Goal: Task Accomplishment & Management: Manage account settings

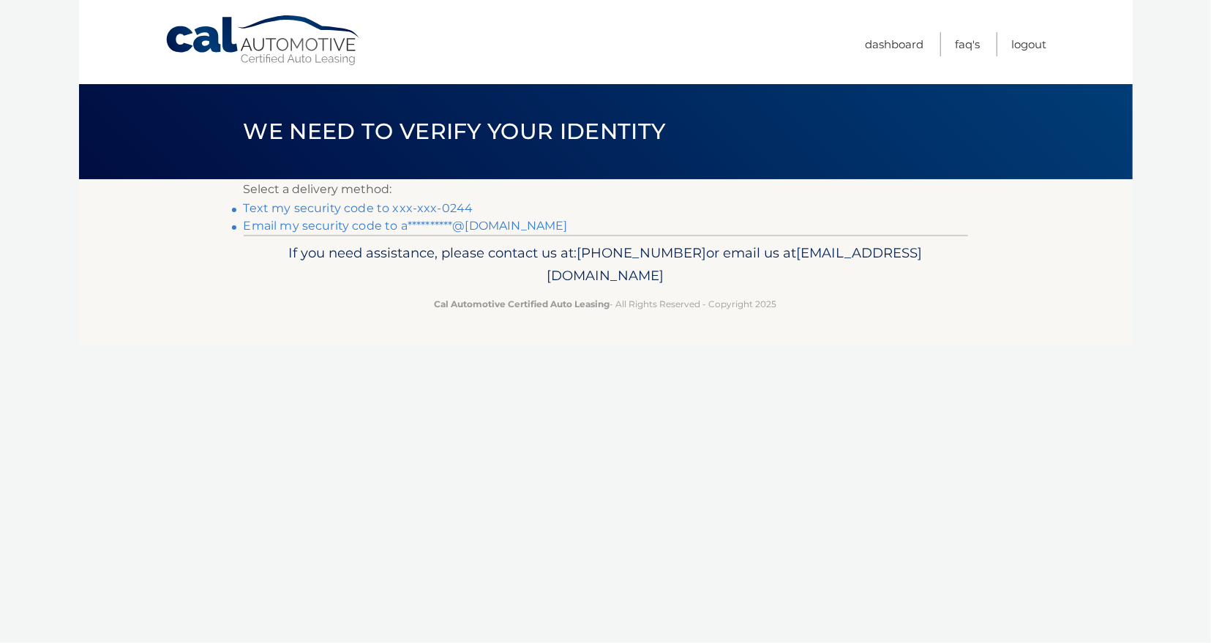
click at [334, 207] on link "Text my security code to xxx-xxx-0244" at bounding box center [359, 208] width 230 height 14
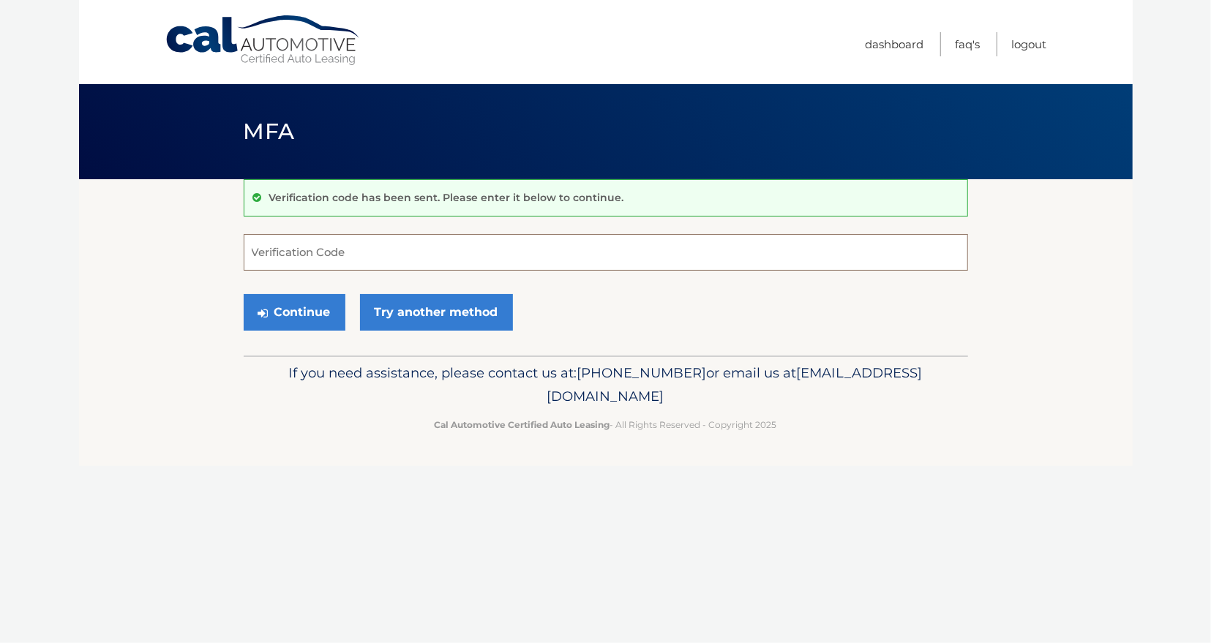
click at [282, 244] on input "Verification Code" at bounding box center [606, 252] width 724 height 37
type input "476226"
click at [274, 310] on button "Continue" at bounding box center [295, 312] width 102 height 37
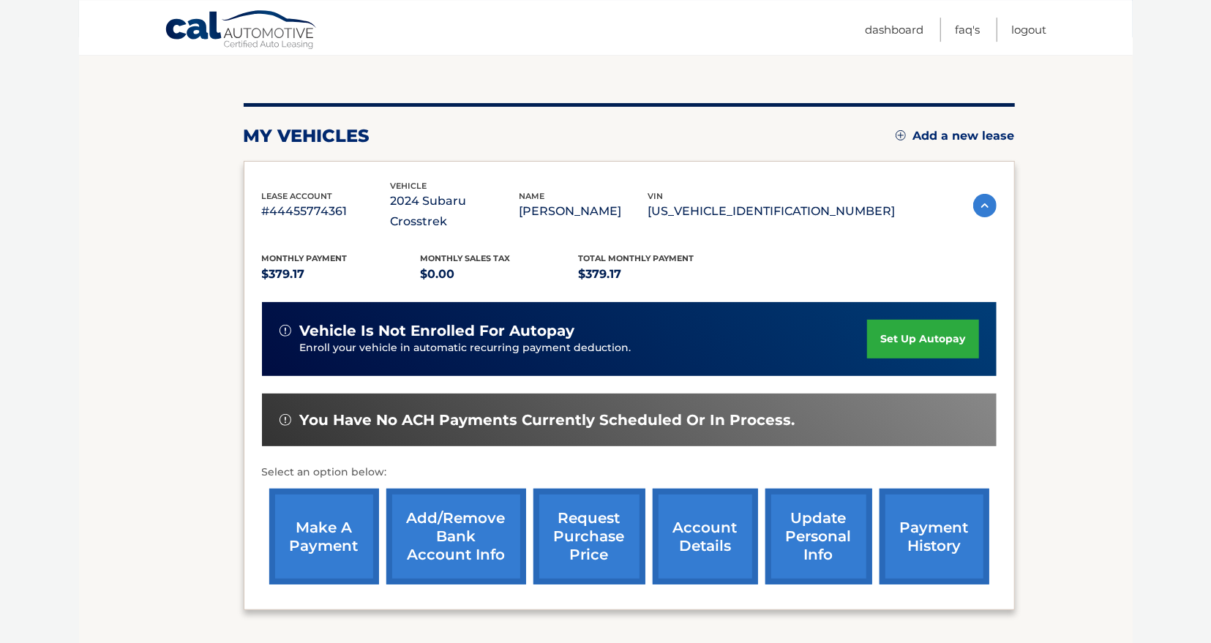
scroll to position [152, 0]
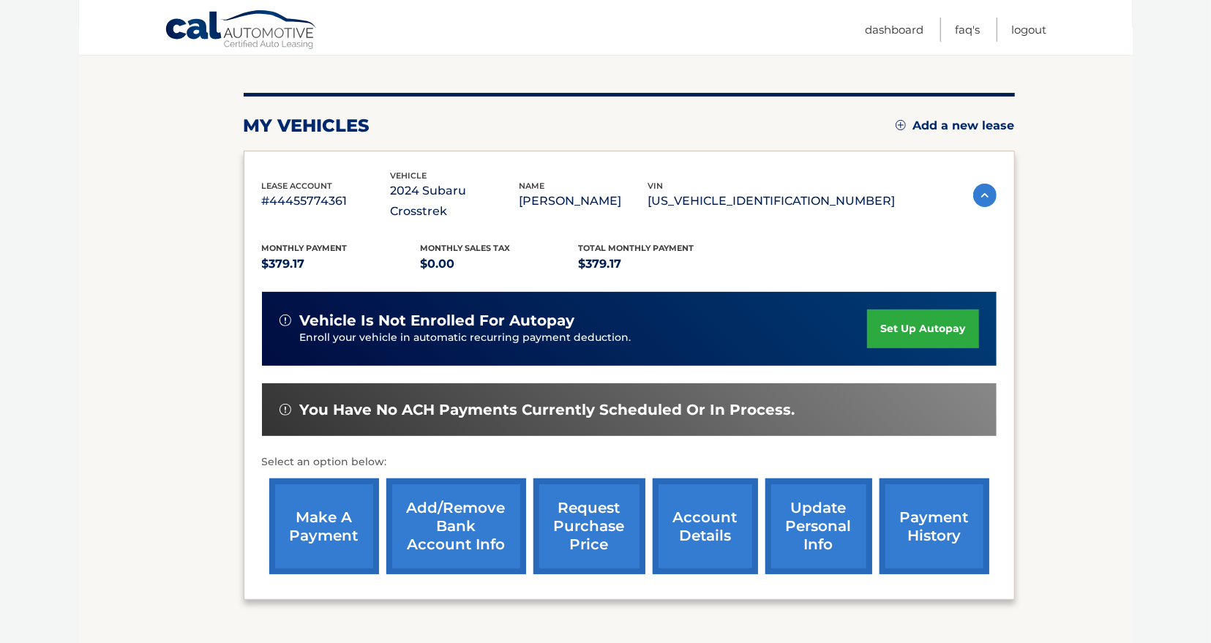
click at [774, 516] on link "update personal info" at bounding box center [818, 527] width 107 height 96
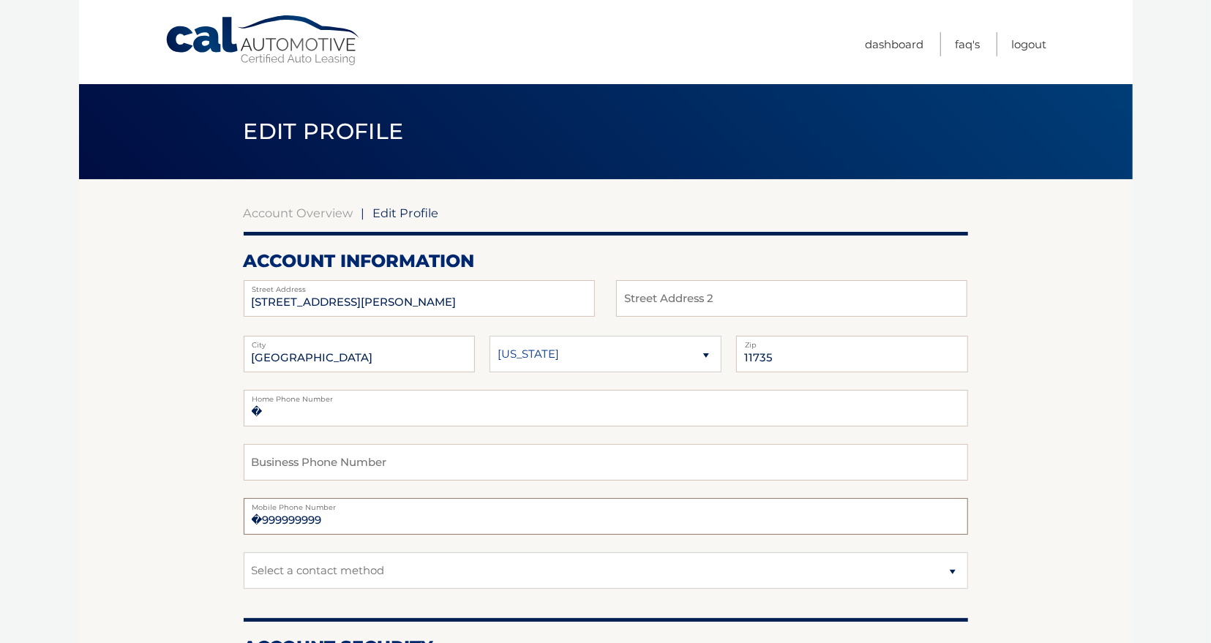
click at [254, 523] on input "�999999999" at bounding box center [606, 516] width 724 height 37
drag, startPoint x: 360, startPoint y: 301, endPoint x: 250, endPoint y: 298, distance: 109.8
click at [250, 298] on input "107 E ZORANNE DR" at bounding box center [419, 298] width 351 height 37
type input "40 Autumn Drive"
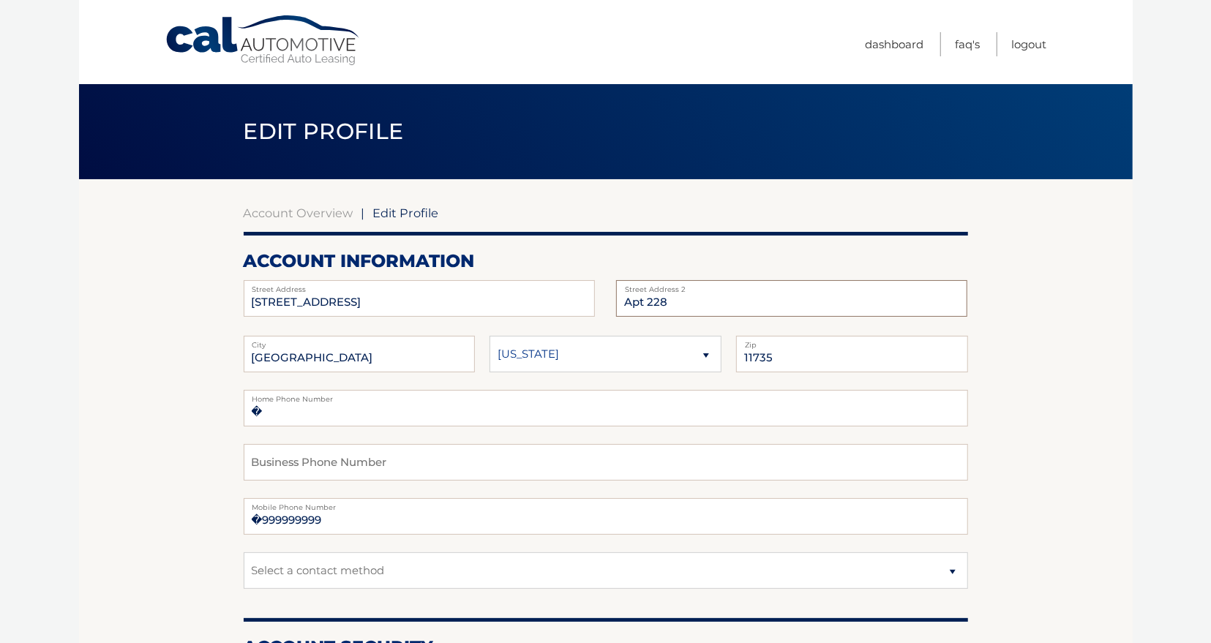
type input "Apt 228"
drag, startPoint x: 326, startPoint y: 358, endPoint x: 245, endPoint y: 377, distance: 82.7
click at [245, 372] on input "[GEOGRAPHIC_DATA]" at bounding box center [360, 354] width 232 height 37
type input "Slingerlands"
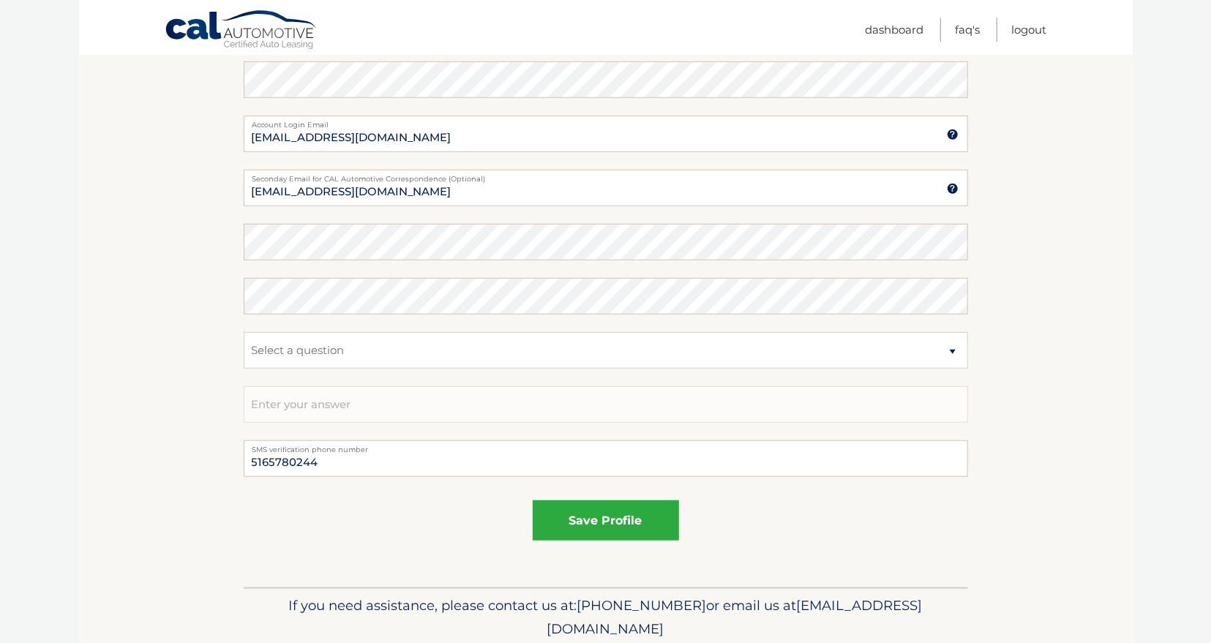
scroll to position [685, 0]
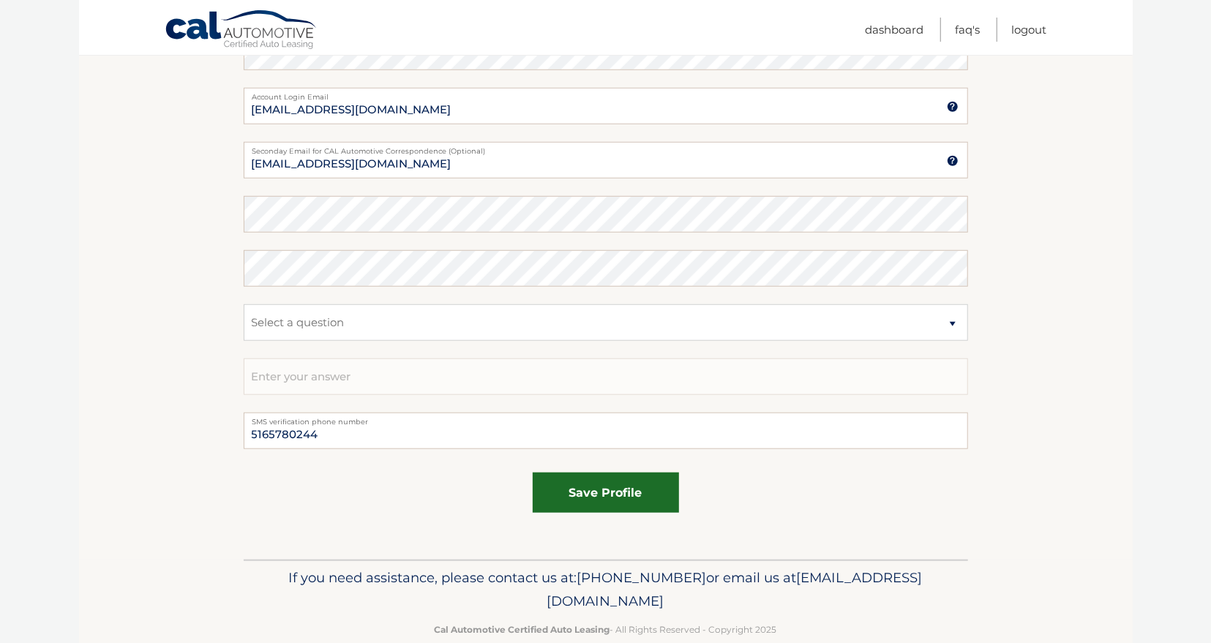
type input "12159"
click at [596, 493] on button "save profile" at bounding box center [606, 493] width 146 height 40
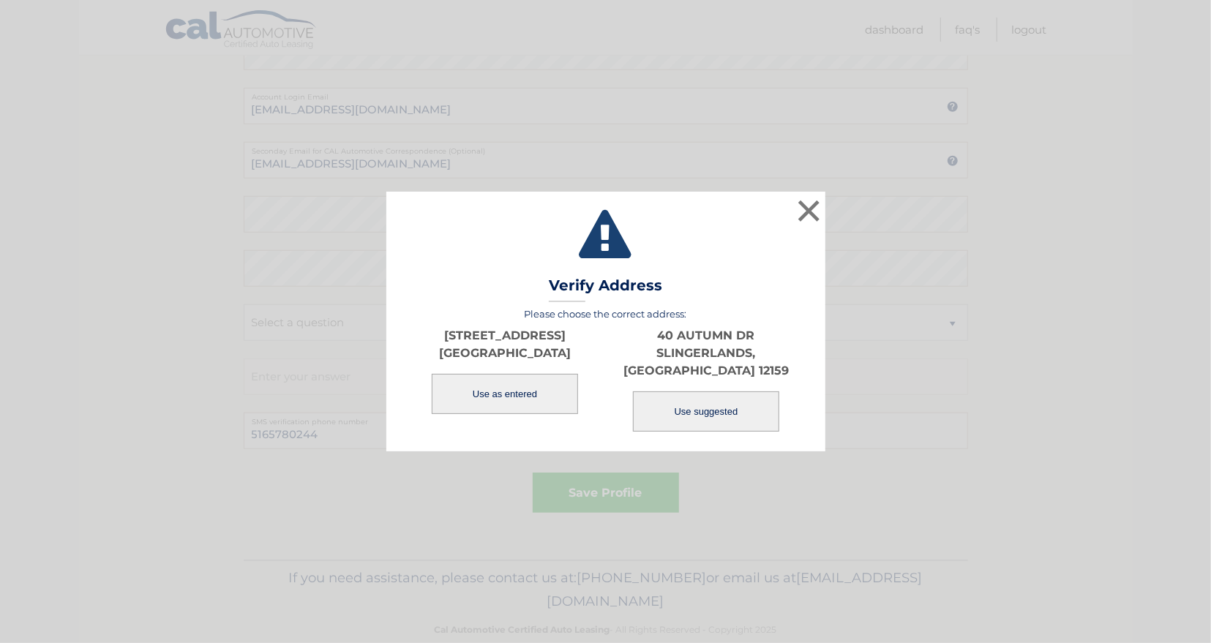
click at [700, 402] on button "Use suggested" at bounding box center [706, 412] width 146 height 40
type input "40 AUTUMN DR"
type input "SLINGERLANDS"
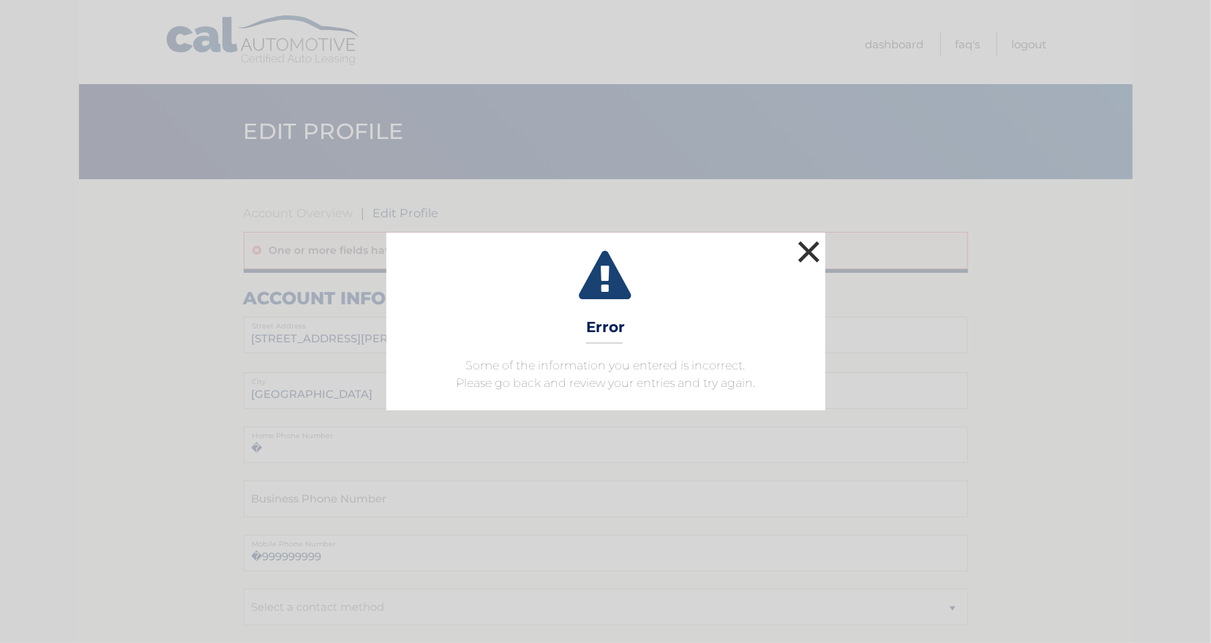
click at [810, 248] on button "×" at bounding box center [809, 251] width 29 height 29
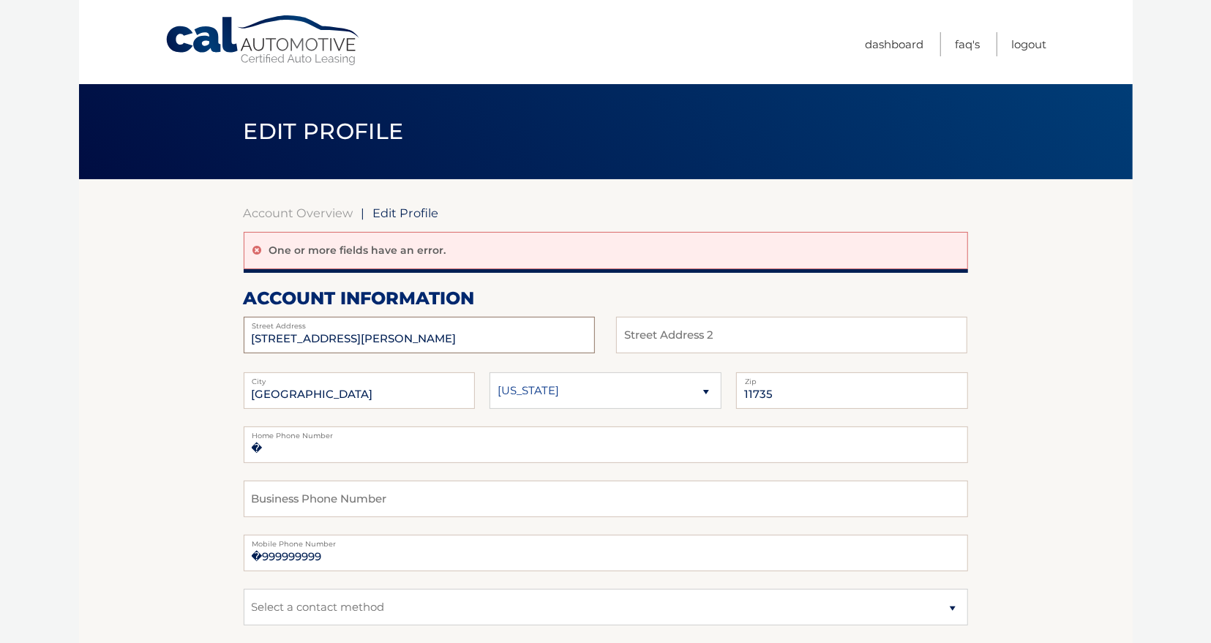
drag, startPoint x: 339, startPoint y: 335, endPoint x: 151, endPoint y: 323, distance: 187.7
drag, startPoint x: 362, startPoint y: 337, endPoint x: 238, endPoint y: 343, distance: 123.8
click at [244, 343] on input "107 E ZORANNE DR" at bounding box center [419, 335] width 351 height 37
type input "40 Autumn Drive"
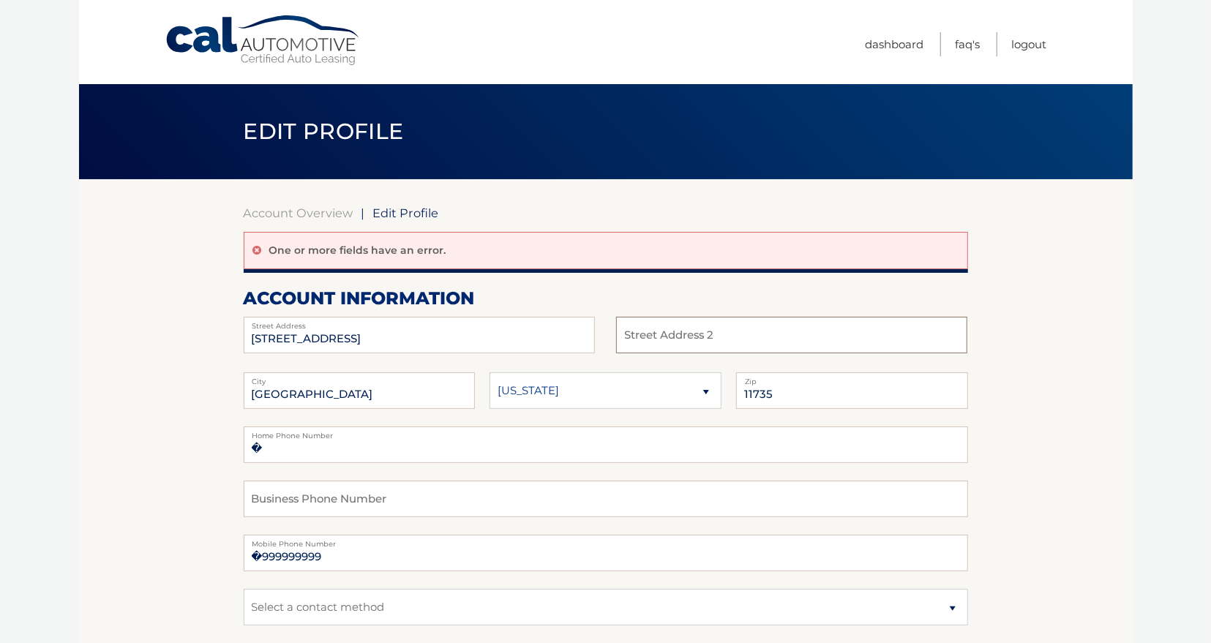
click at [626, 334] on input "text" at bounding box center [791, 335] width 351 height 37
type input "Apt 228"
type input "Slingerlands"
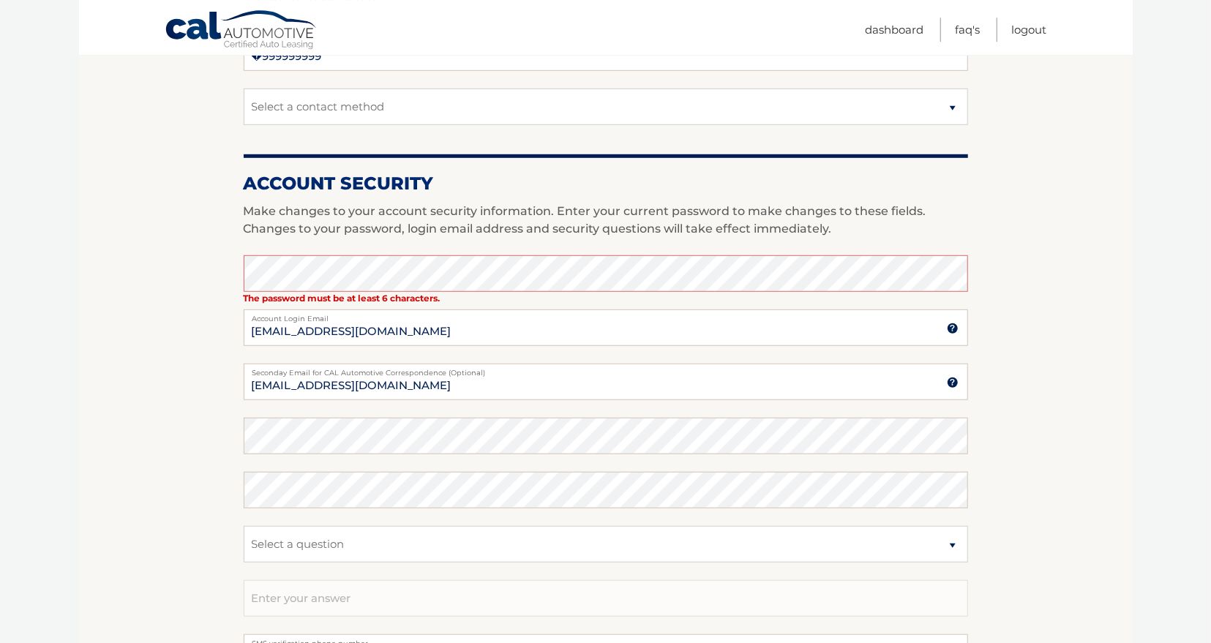
scroll to position [533, 0]
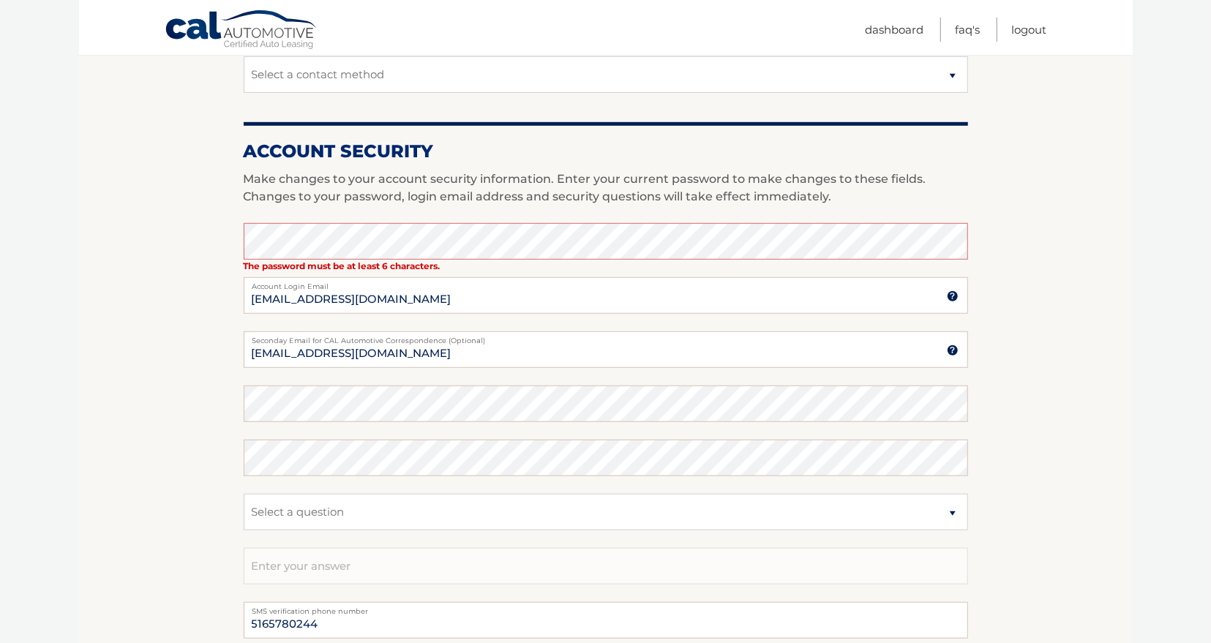
type input "12159"
click at [244, 494] on select "Select a question What was the name of your elementary school? What is your mot…" at bounding box center [606, 512] width 724 height 37
select select "3"
click option "What street did you live on in the third grade?" at bounding box center [0, 0] width 0 height 0
click at [257, 570] on input "text" at bounding box center [606, 566] width 724 height 37
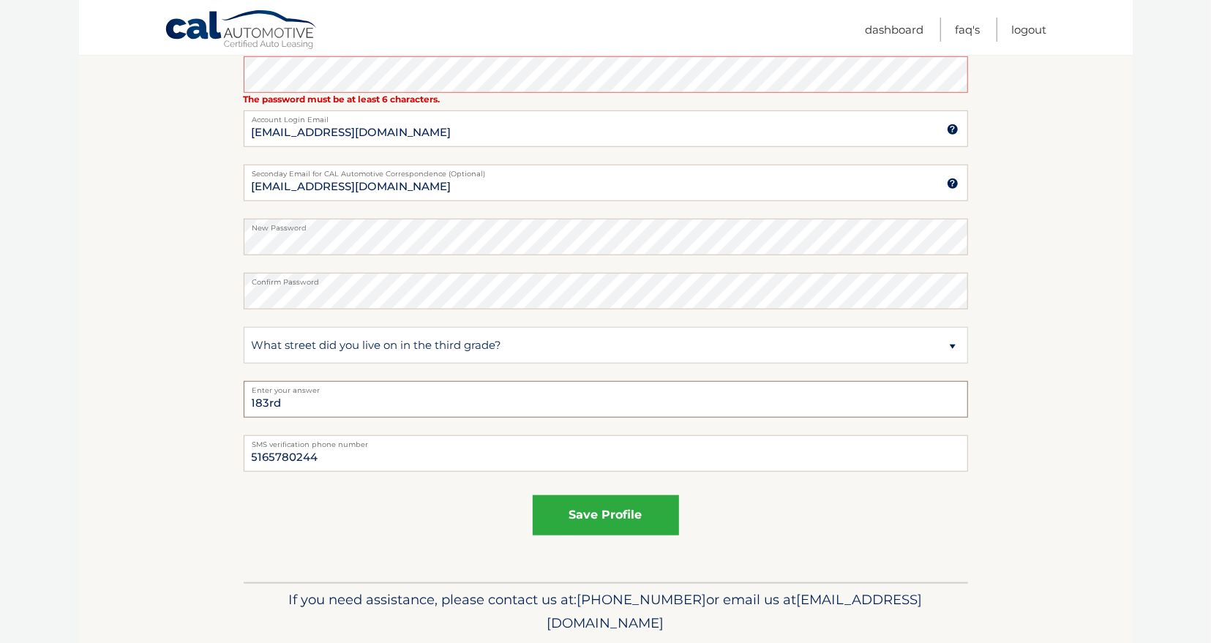
scroll to position [749, 0]
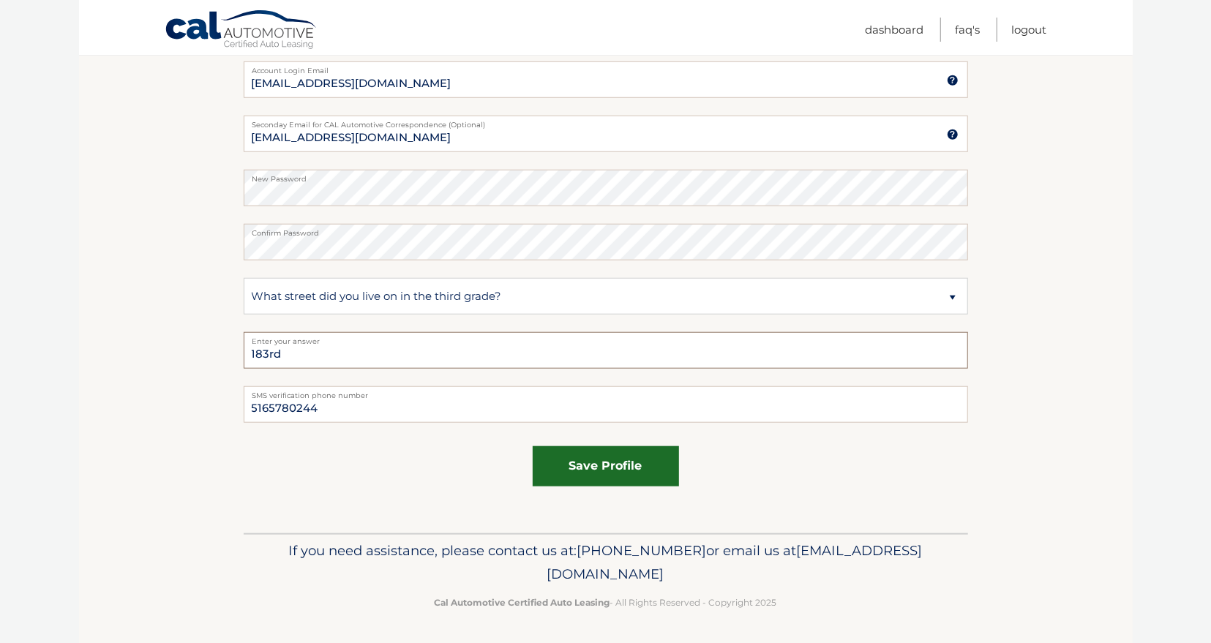
type input "183rd"
click at [601, 462] on button "save profile" at bounding box center [606, 466] width 146 height 40
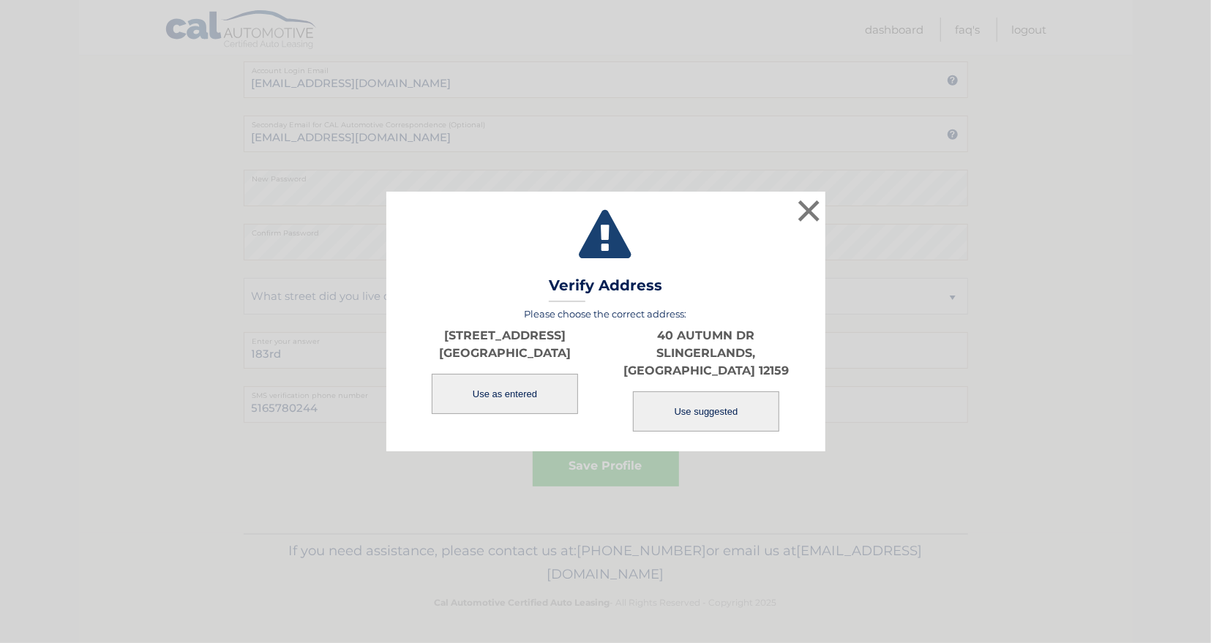
click at [711, 400] on button "Use suggested" at bounding box center [706, 412] width 146 height 40
type input "40 AUTUMN DR"
type input "SLINGERLANDS"
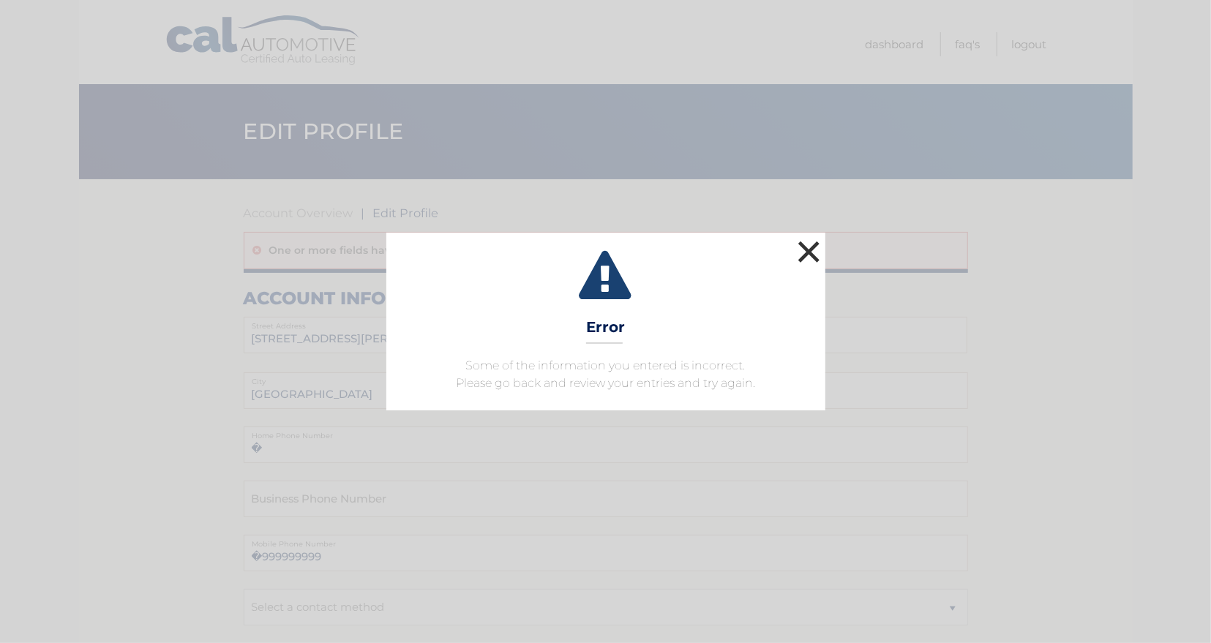
click at [801, 250] on button "×" at bounding box center [809, 251] width 29 height 29
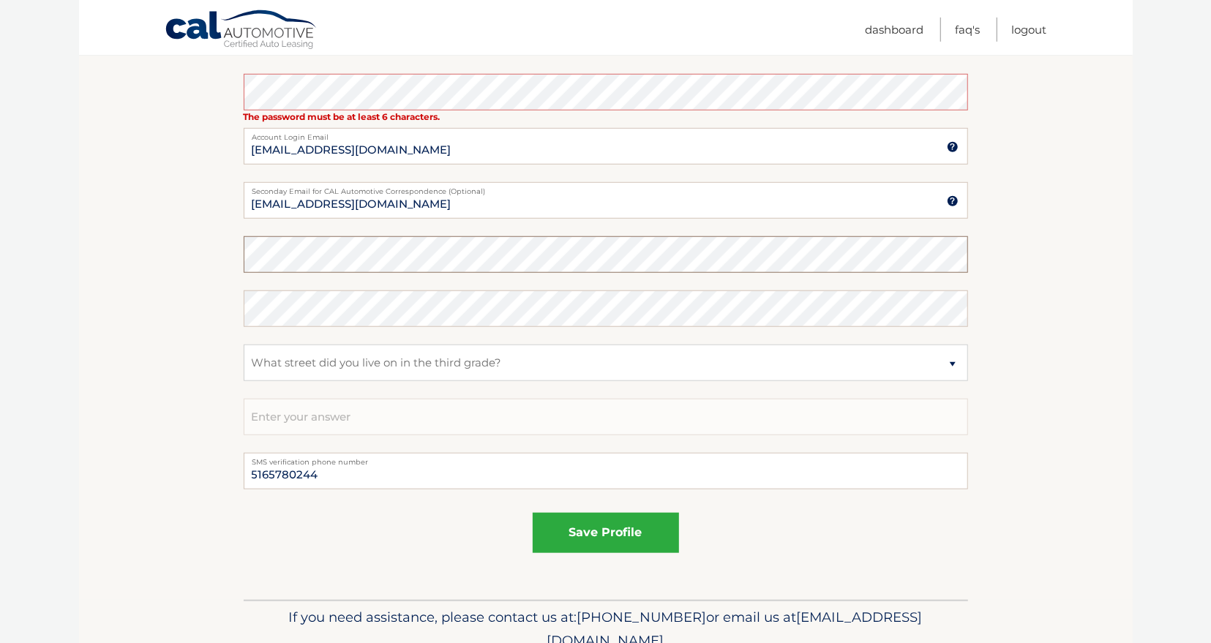
scroll to position [685, 0]
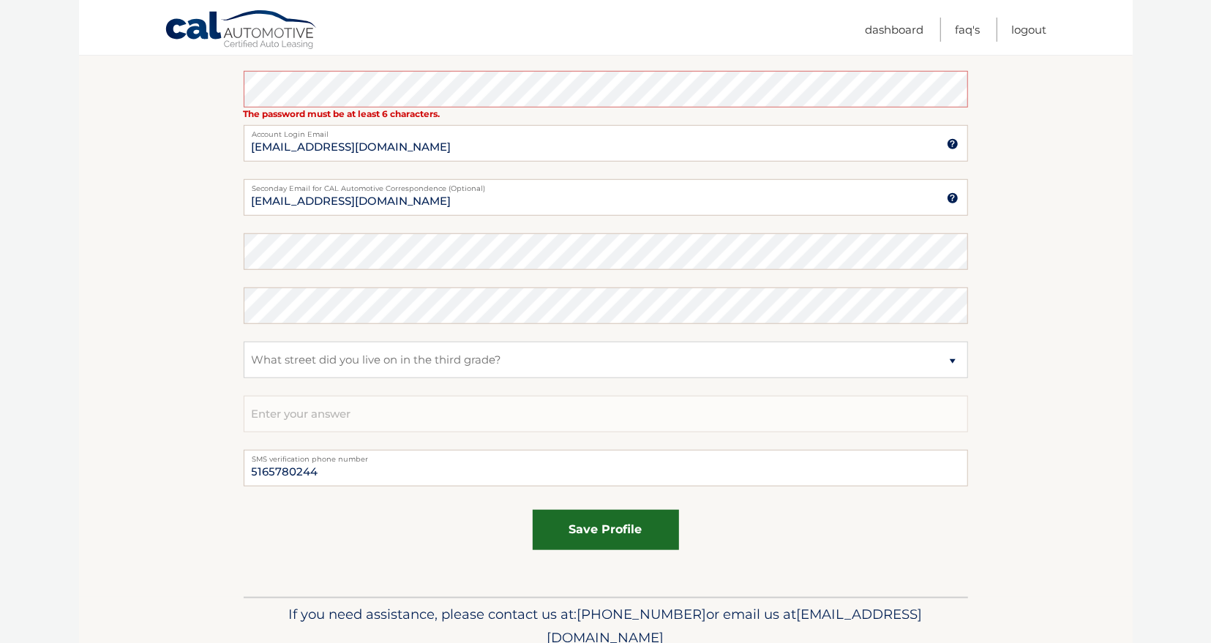
click at [599, 528] on button "save profile" at bounding box center [606, 530] width 146 height 40
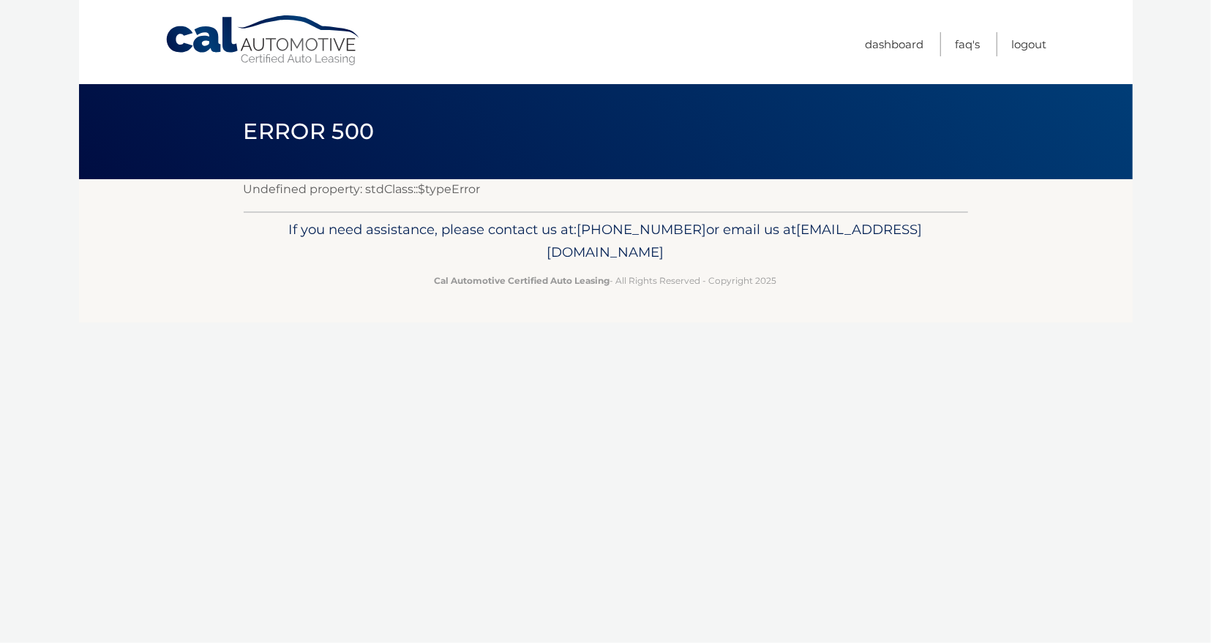
click at [1035, 393] on div "Cal Automotive Menu Dashboard FAQ's Logout ×" at bounding box center [606, 321] width 1054 height 643
click at [1037, 43] on link "Logout" at bounding box center [1029, 44] width 35 height 24
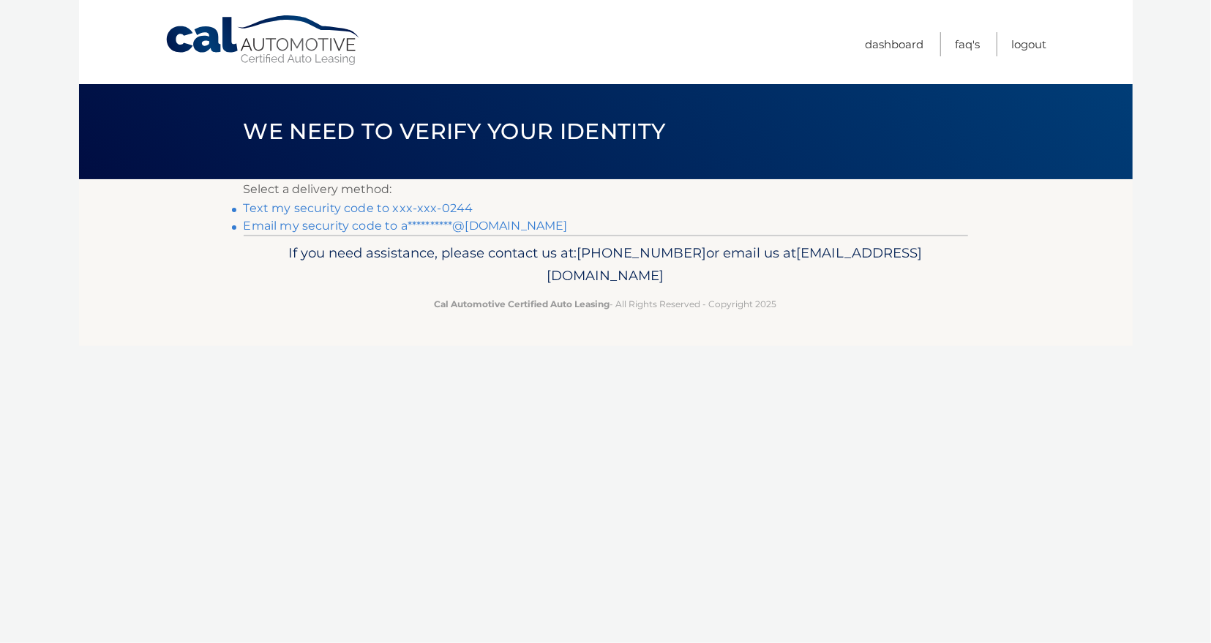
click at [343, 204] on link "Text my security code to xxx-xxx-0244" at bounding box center [359, 208] width 230 height 14
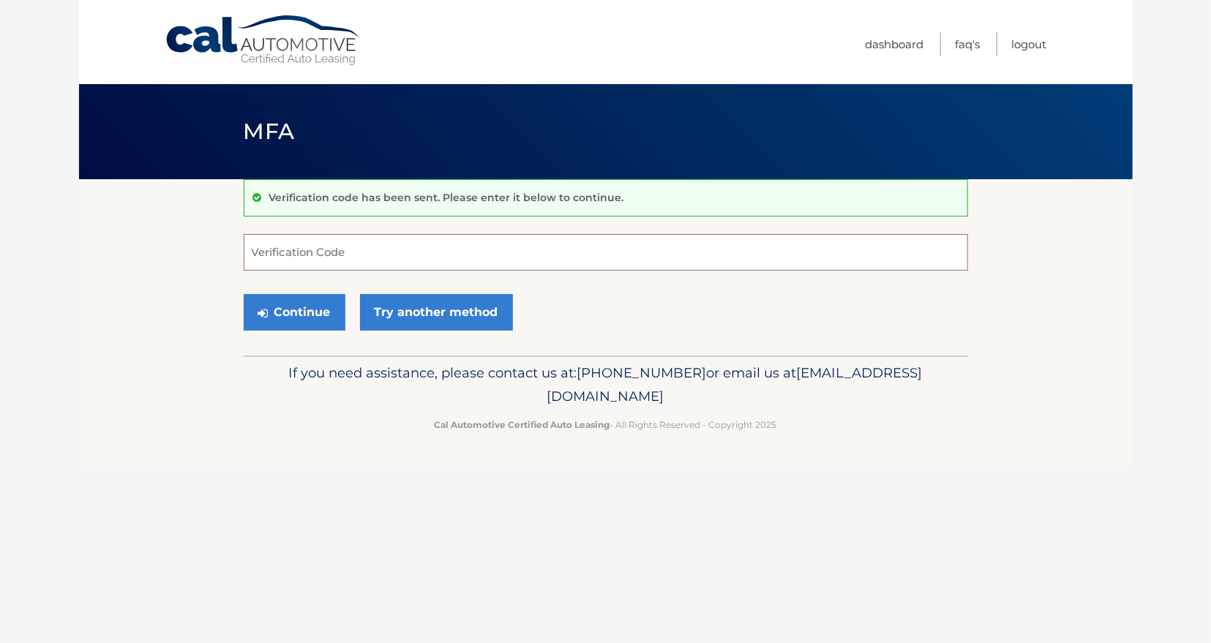
click at [306, 256] on input "Verification Code" at bounding box center [606, 252] width 724 height 37
type input "499134"
click at [308, 307] on button "Continue" at bounding box center [295, 312] width 102 height 37
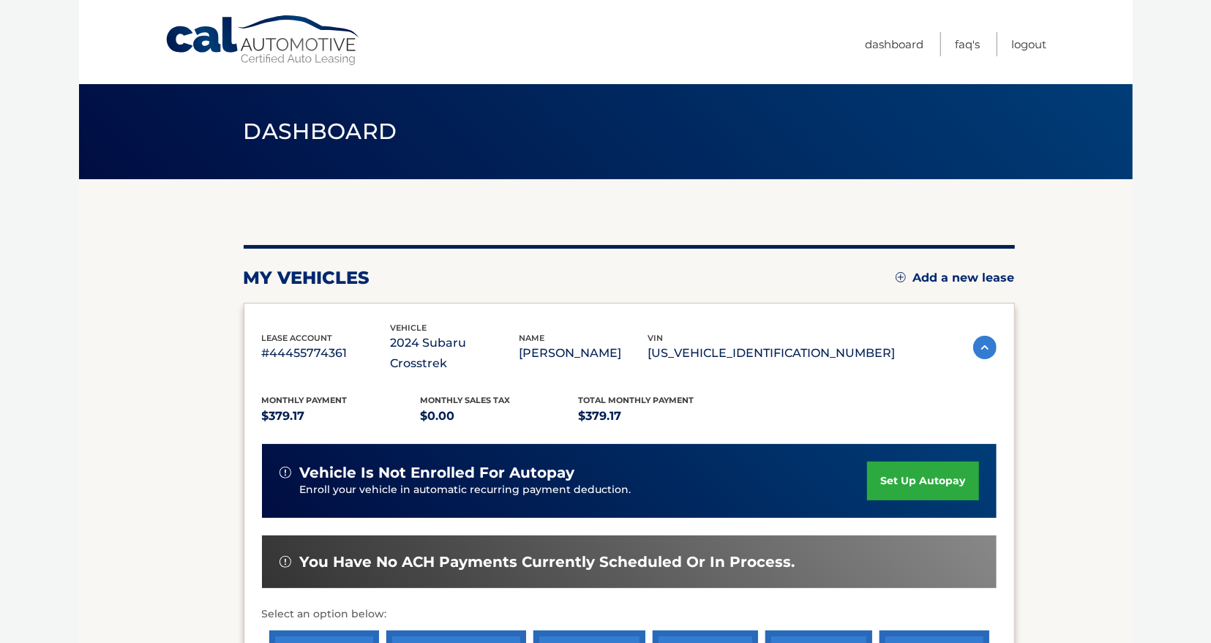
scroll to position [381, 0]
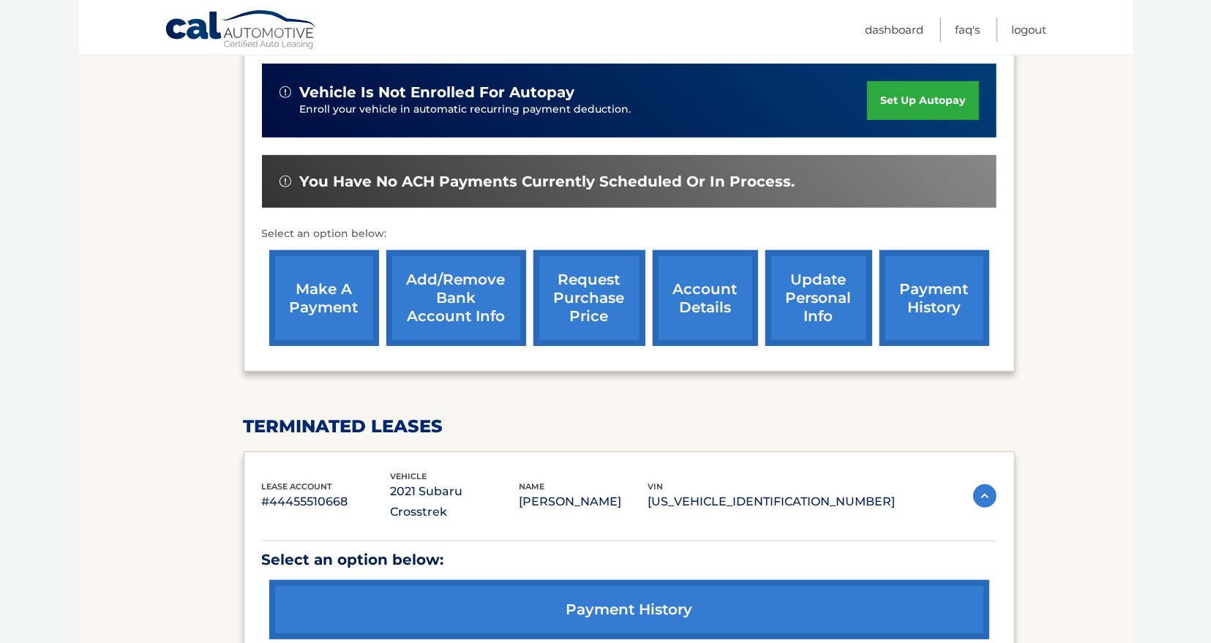
click at [776, 292] on link "update personal info" at bounding box center [818, 298] width 107 height 96
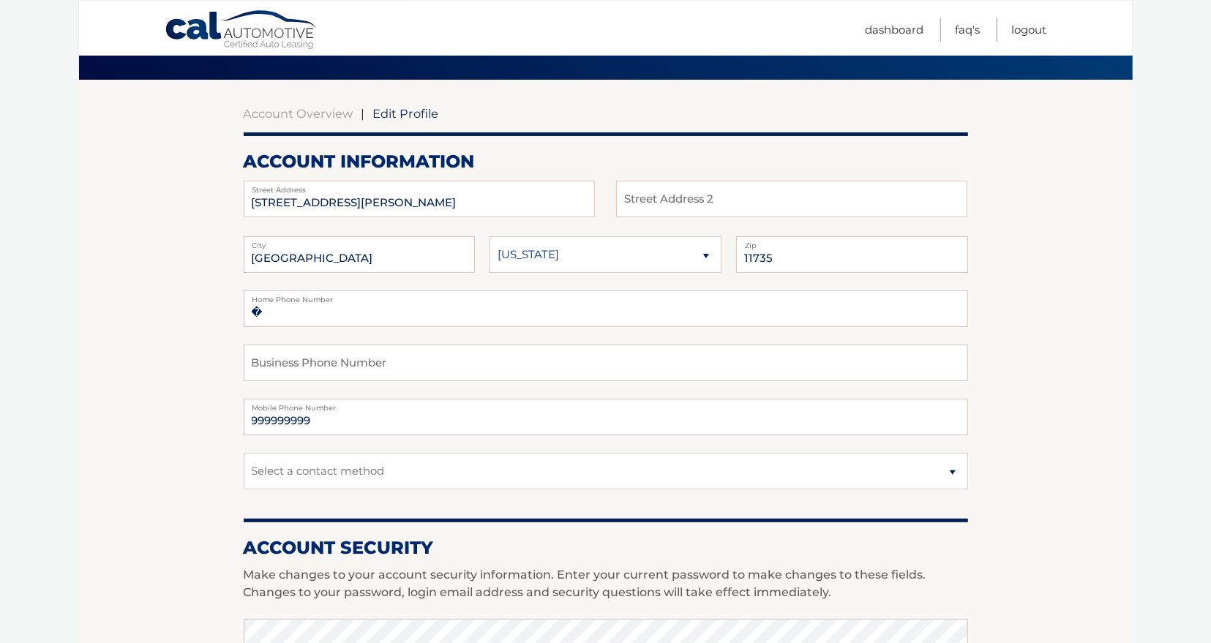
scroll to position [76, 0]
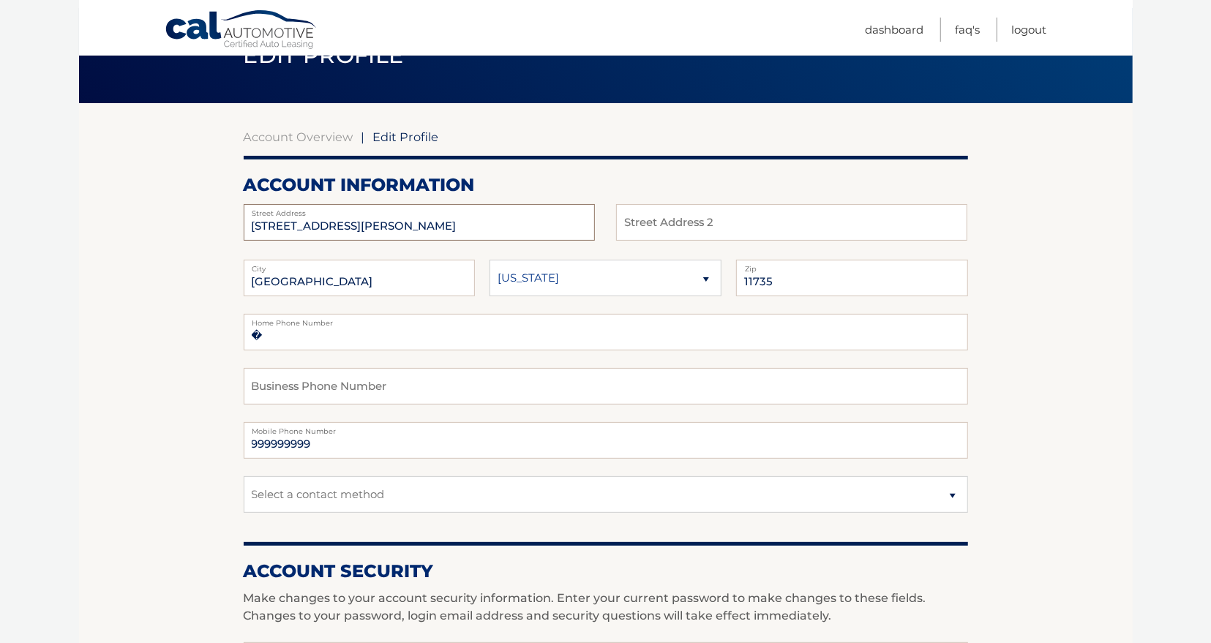
drag, startPoint x: 365, startPoint y: 222, endPoint x: 206, endPoint y: 235, distance: 160.1
click at [206, 235] on section "Account Overview | Edit Profile account information [STREET_ADDRESS] Address St…" at bounding box center [606, 635] width 1054 height 1065
drag, startPoint x: 362, startPoint y: 220, endPoint x: 228, endPoint y: 221, distance: 133.9
click at [244, 221] on input "[STREET_ADDRESS][PERSON_NAME]" at bounding box center [419, 222] width 351 height 37
type input "40 Autumn Drive, Apt 228"
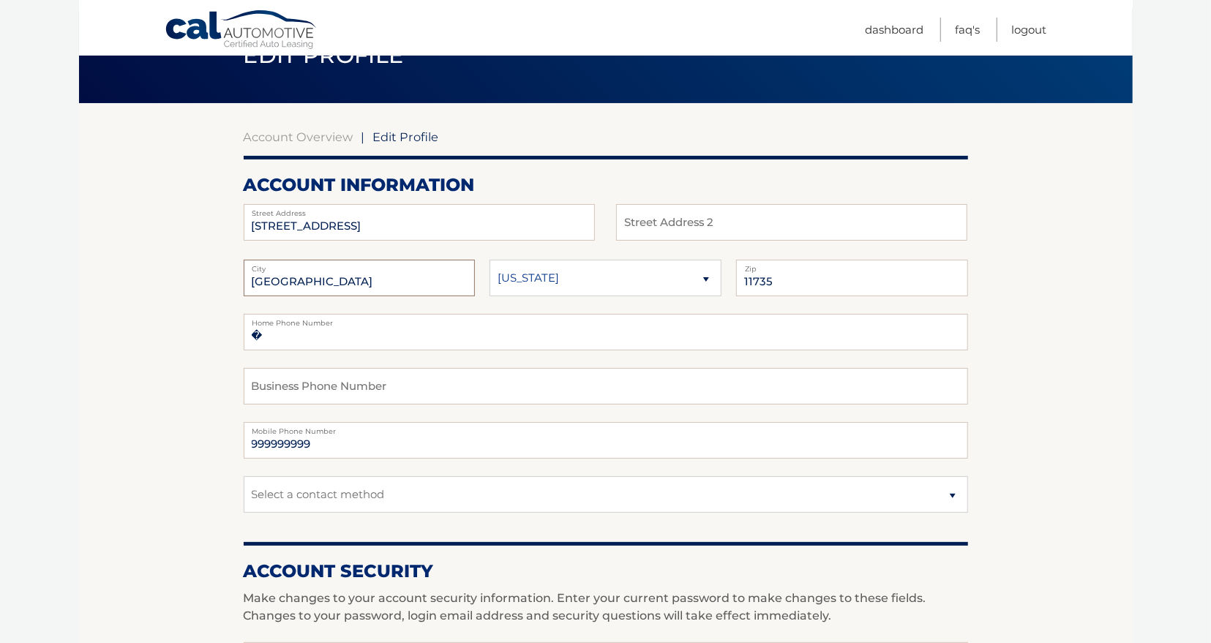
drag, startPoint x: 337, startPoint y: 280, endPoint x: 206, endPoint y: 280, distance: 131.7
click at [244, 280] on input "FARMINGDALE" at bounding box center [360, 278] width 232 height 37
type input "Slingerlands"
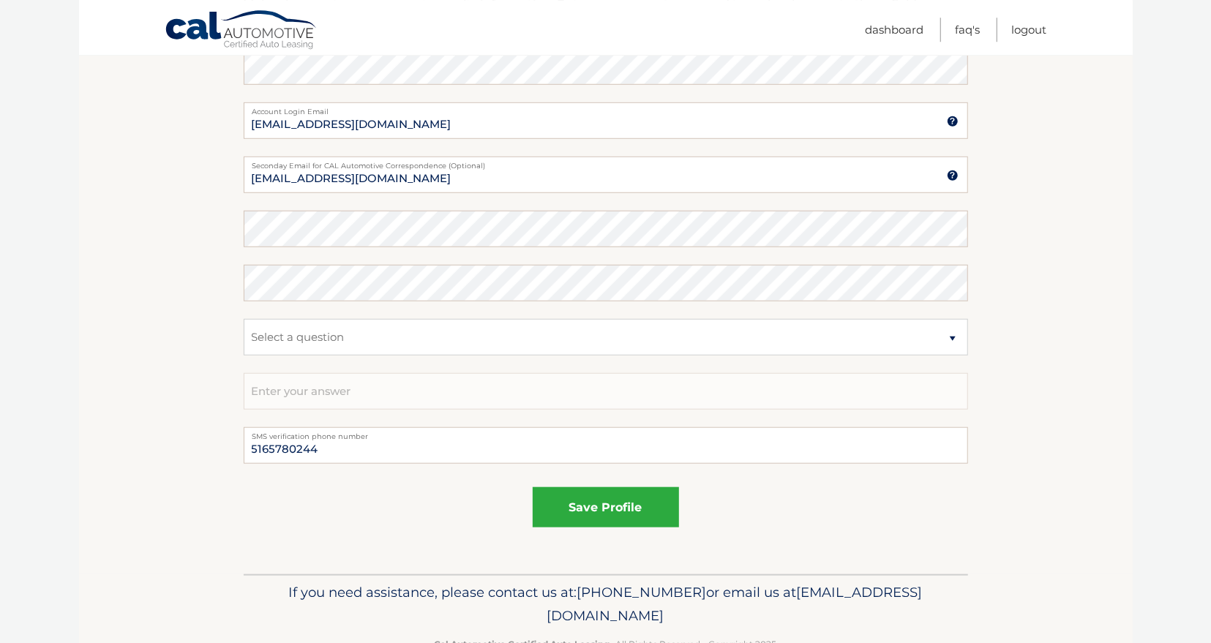
scroll to position [685, 0]
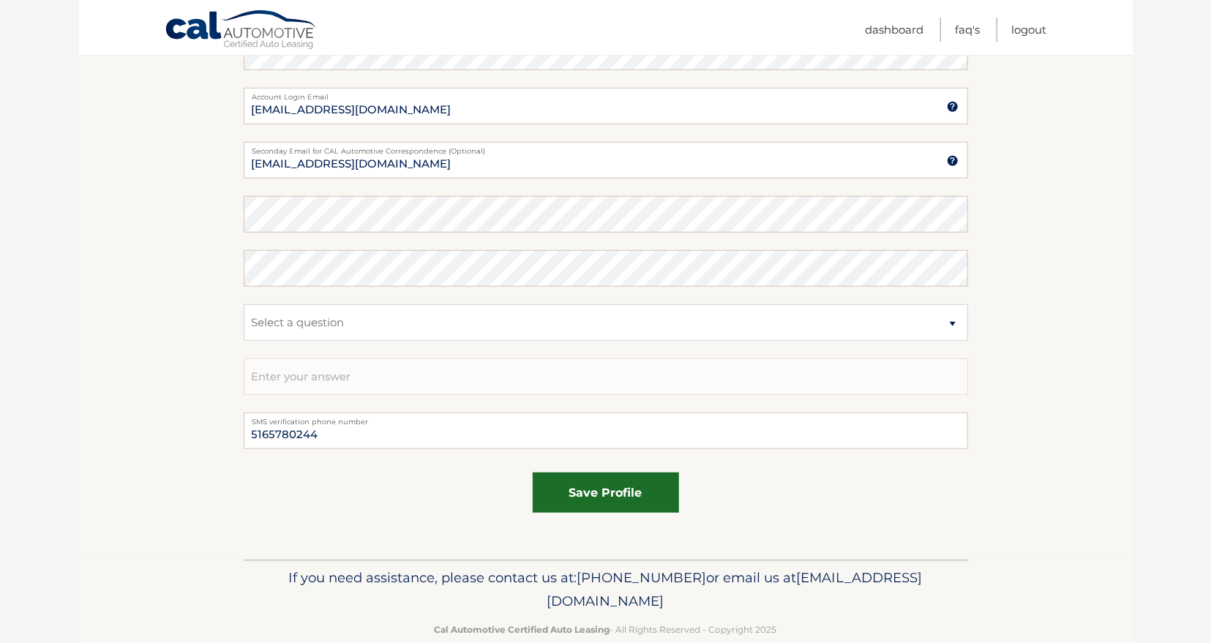
type input "12159"
click at [593, 491] on button "save profile" at bounding box center [606, 493] width 146 height 40
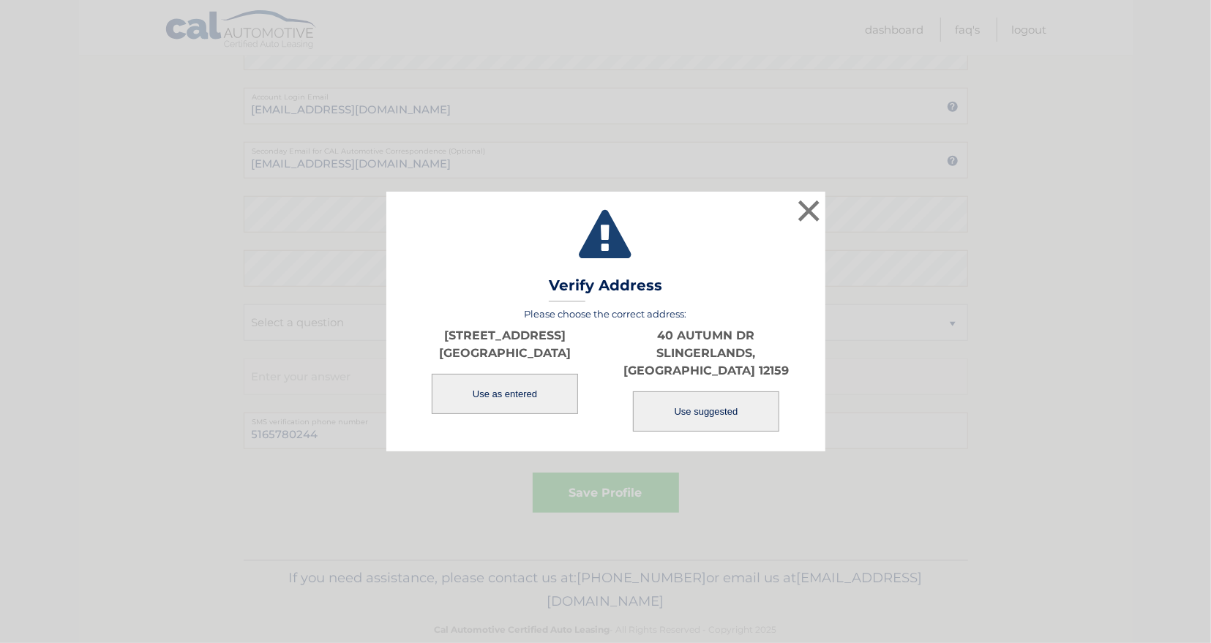
click at [703, 401] on button "Use suggested" at bounding box center [706, 412] width 146 height 40
type input "40 AUTUMN DR"
type input "SLINGERLANDS"
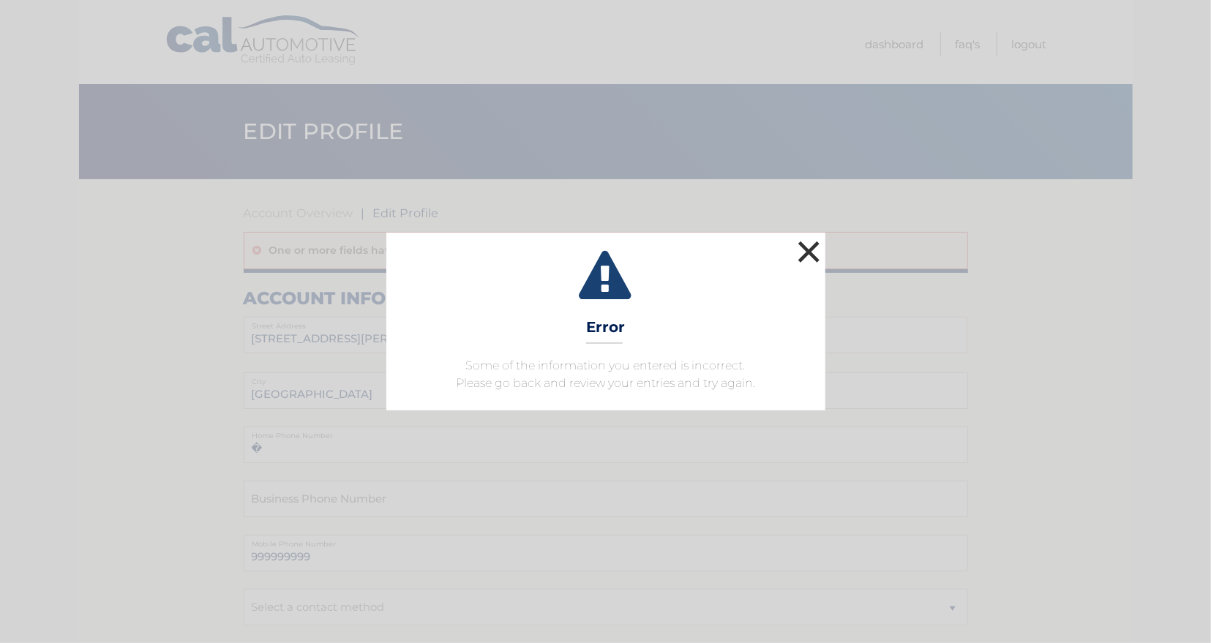
click at [809, 250] on button "×" at bounding box center [809, 251] width 29 height 29
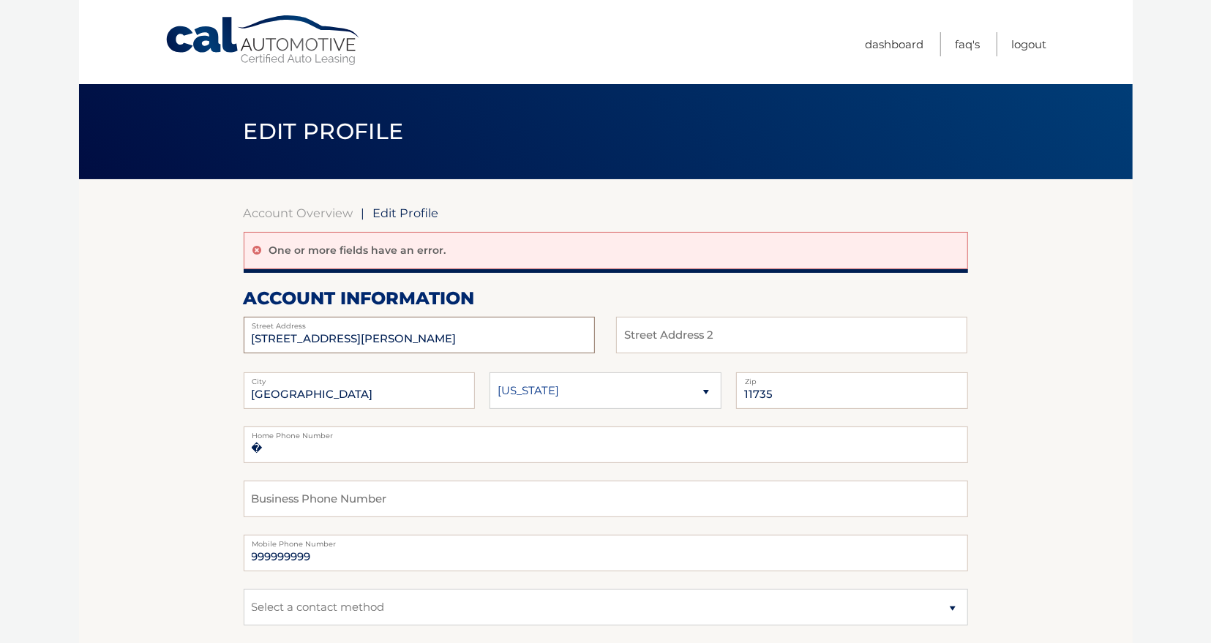
drag, startPoint x: 364, startPoint y: 337, endPoint x: 288, endPoint y: 341, distance: 75.5
click at [291, 341] on input "107 E ZORANNE DR" at bounding box center [419, 335] width 351 height 37
drag, startPoint x: 359, startPoint y: 337, endPoint x: 186, endPoint y: 334, distance: 173.5
click at [244, 334] on input "107 E ZORANNE DR" at bounding box center [419, 335] width 351 height 37
type input "[STREET_ADDRESS]"
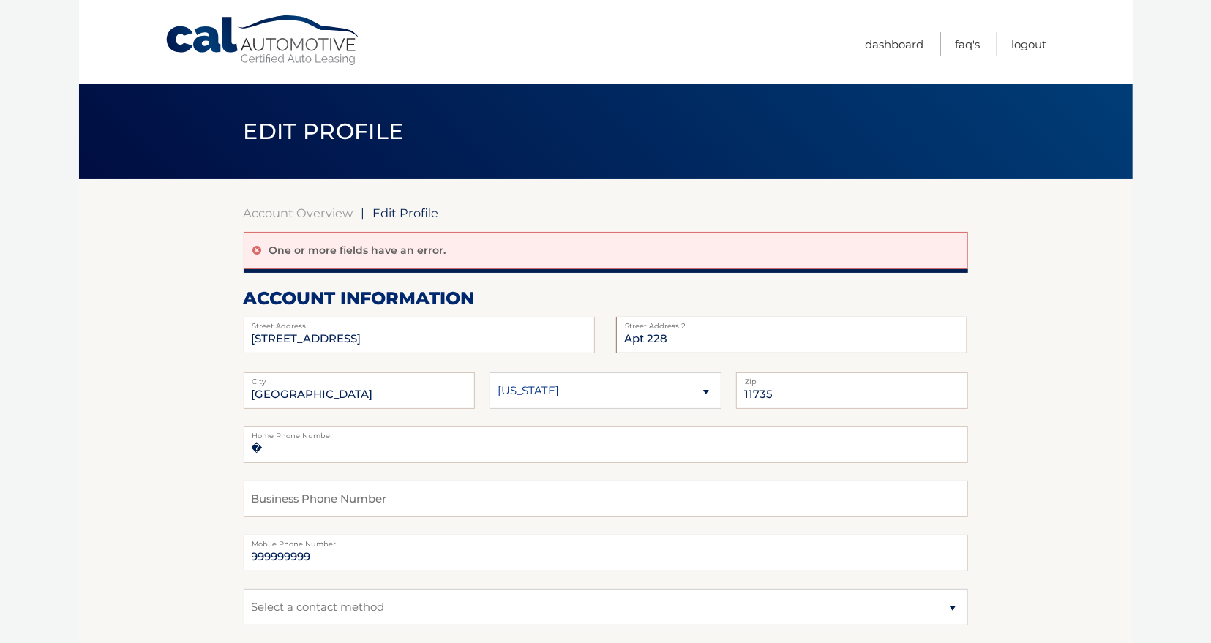
type input "Apt 228"
drag, startPoint x: 339, startPoint y: 390, endPoint x: 217, endPoint y: 390, distance: 121.5
click at [244, 390] on input "FARMINGDALE" at bounding box center [360, 390] width 232 height 37
type input "Slingerlands"
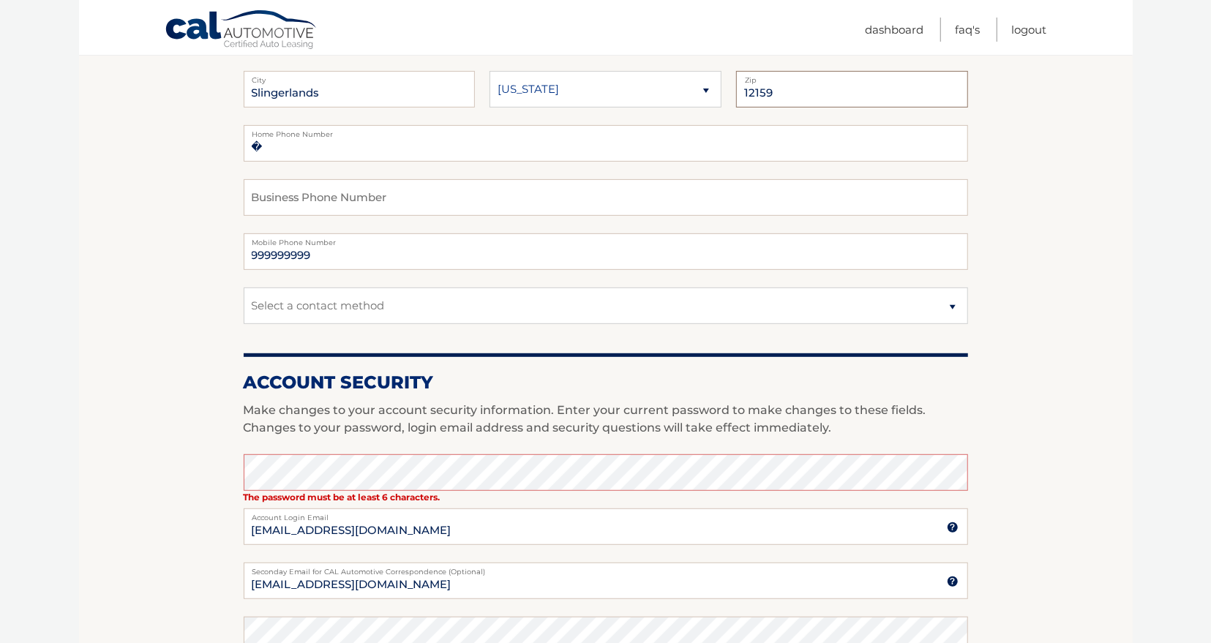
scroll to position [304, 0]
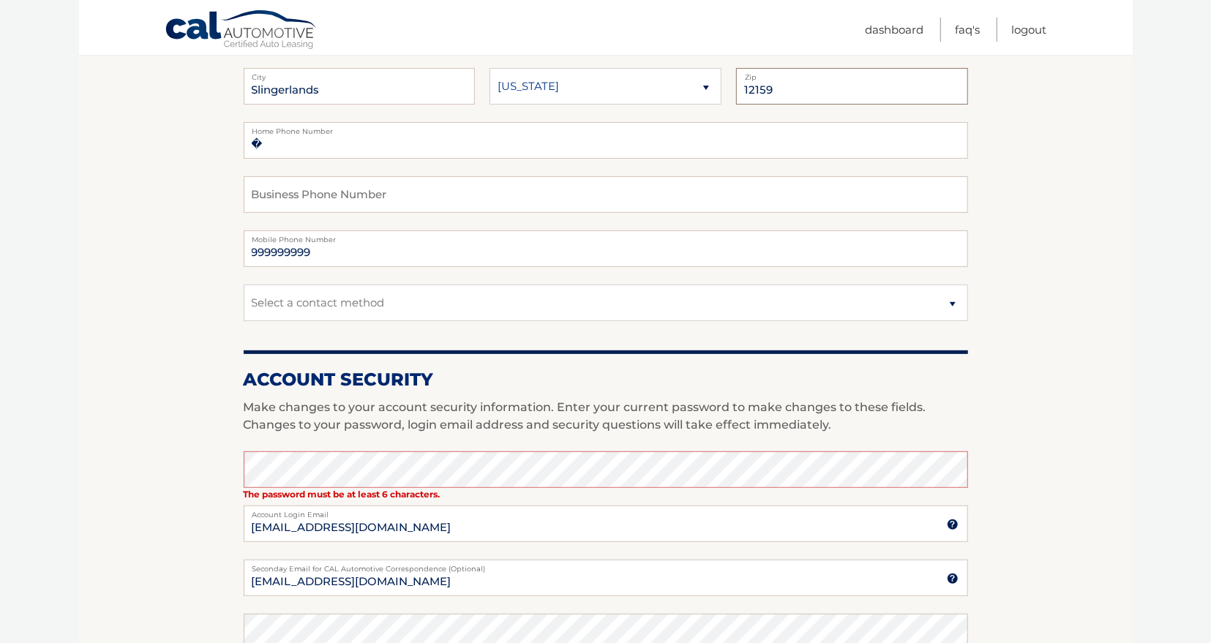
type input "12159"
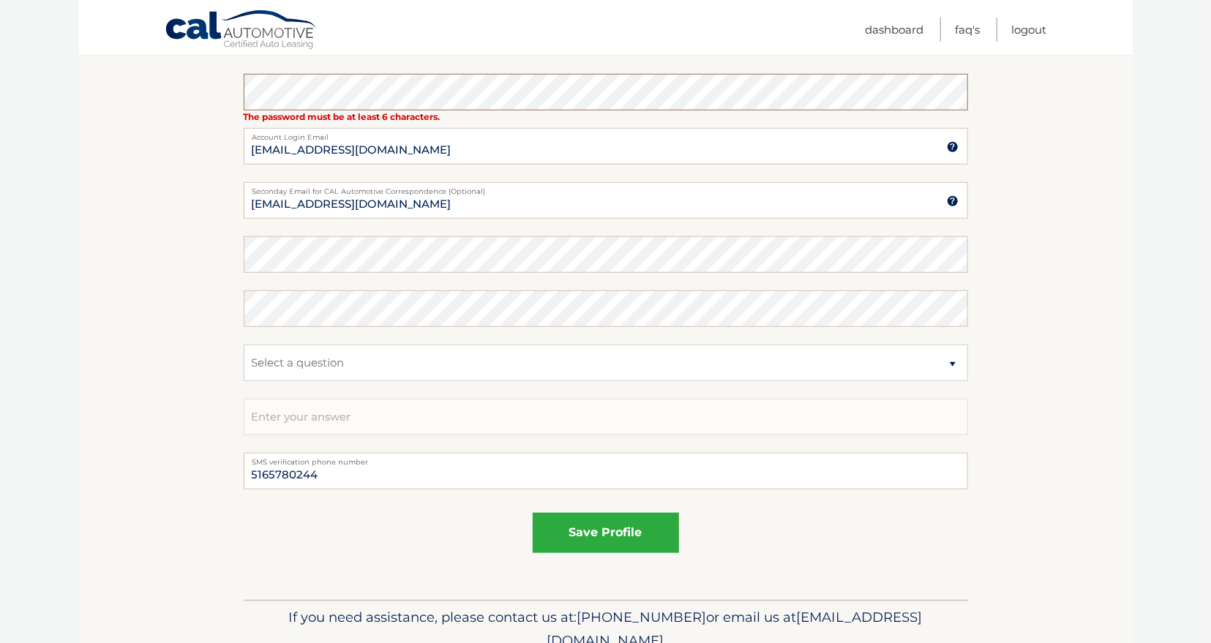
scroll to position [685, 0]
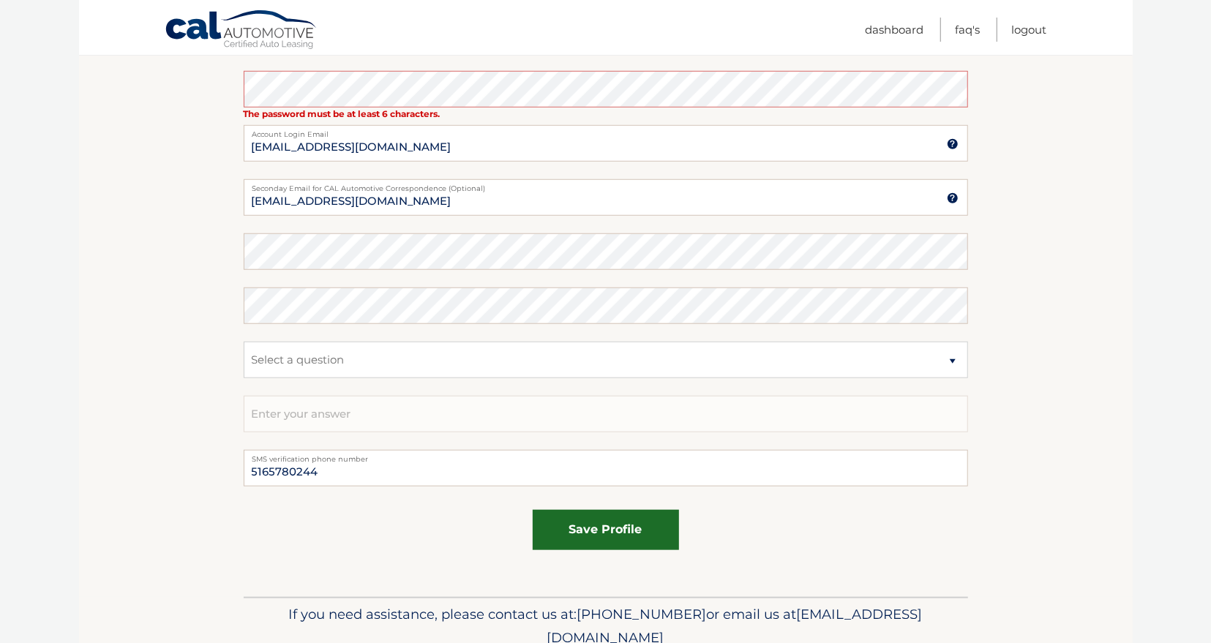
click at [621, 528] on button "save profile" at bounding box center [606, 530] width 146 height 40
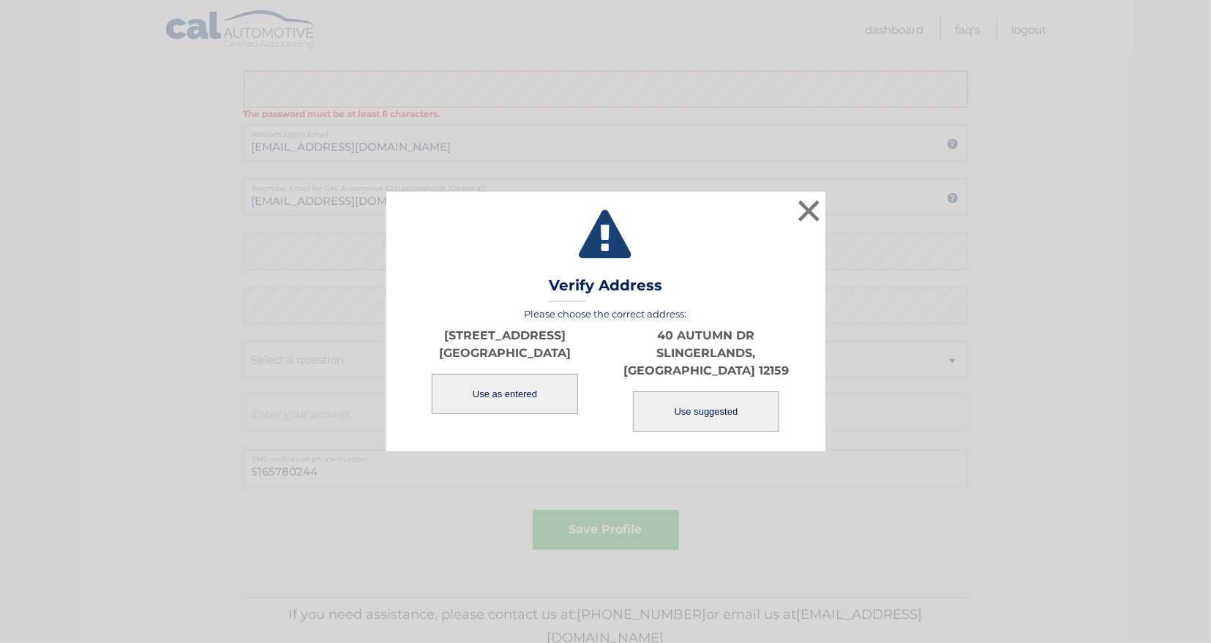
click at [501, 400] on button "Use as entered" at bounding box center [505, 394] width 146 height 40
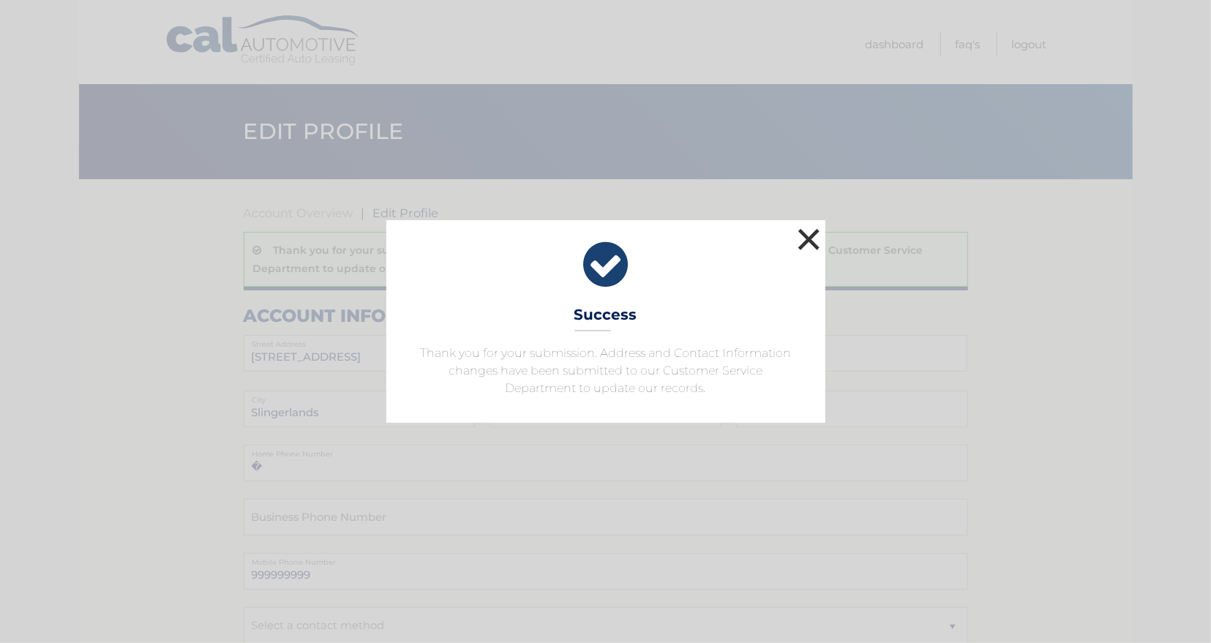
click at [809, 236] on button "×" at bounding box center [809, 239] width 29 height 29
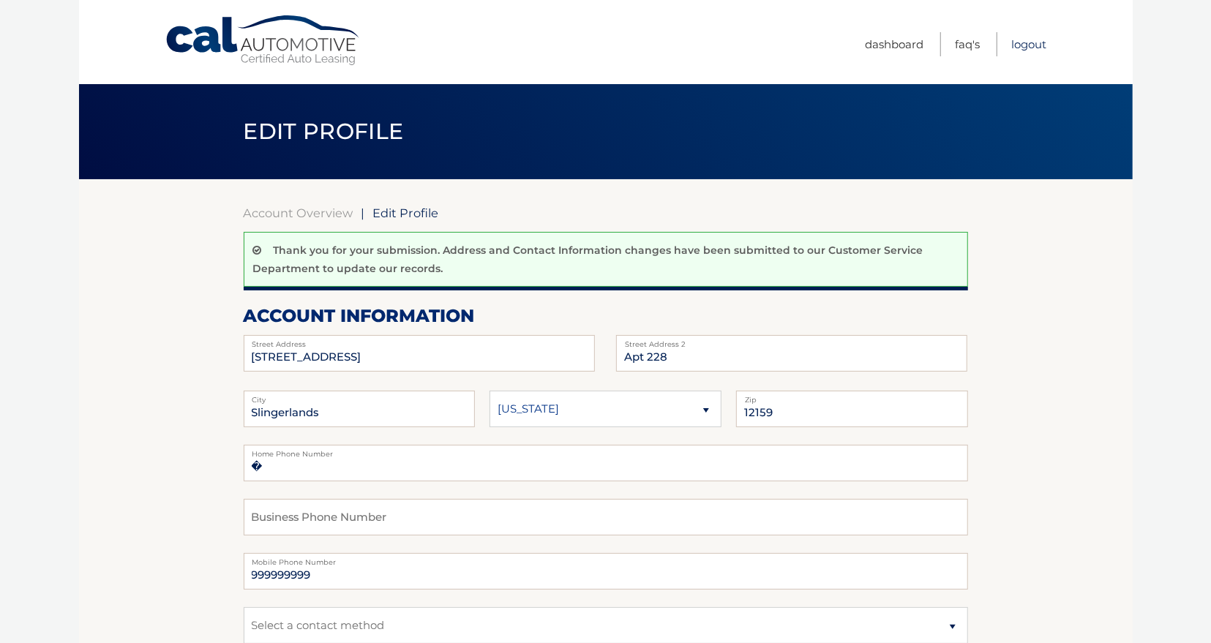
click at [1035, 40] on link "Logout" at bounding box center [1029, 44] width 35 height 24
